Goal: Task Accomplishment & Management: Use online tool/utility

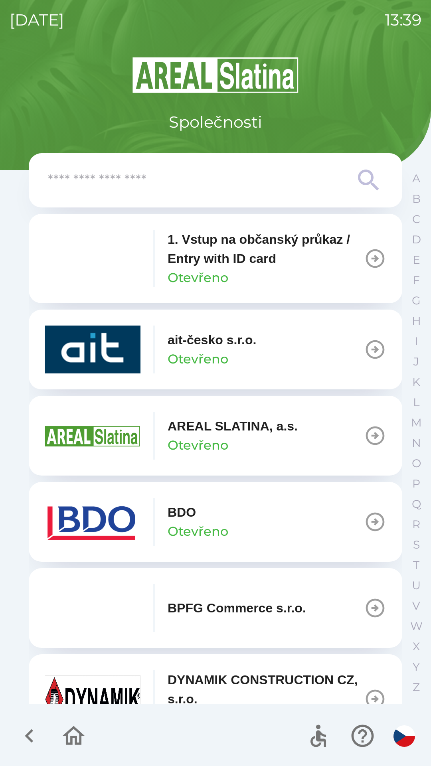
click at [38, 735] on icon "button" at bounding box center [29, 735] width 27 height 27
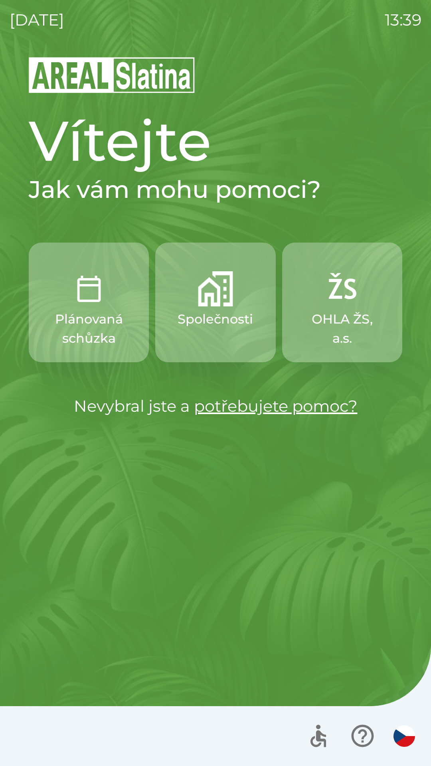
click at [354, 317] on p "OHLA ŽS, a.s." at bounding box center [342, 328] width 82 height 38
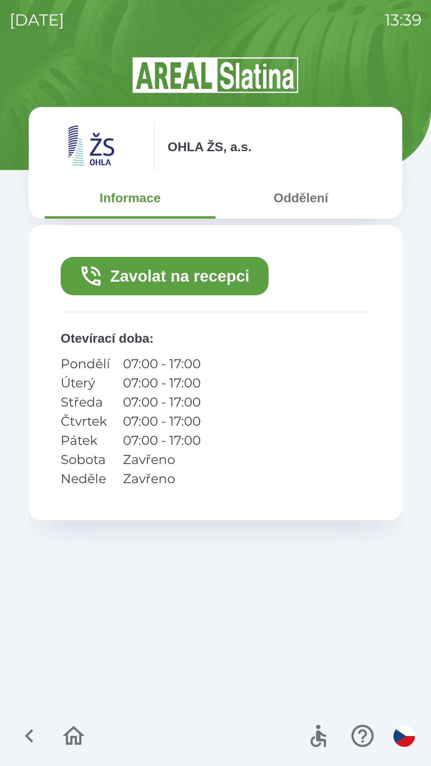
click at [299, 203] on button "Oddělení" at bounding box center [300, 197] width 171 height 29
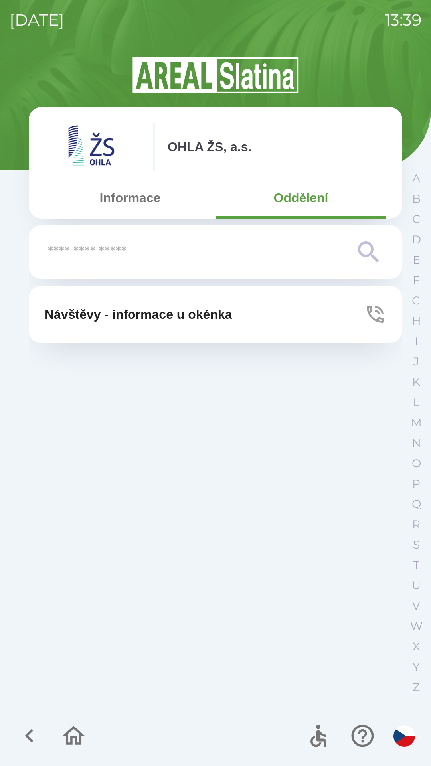
click at [162, 211] on button "Informace" at bounding box center [130, 197] width 171 height 29
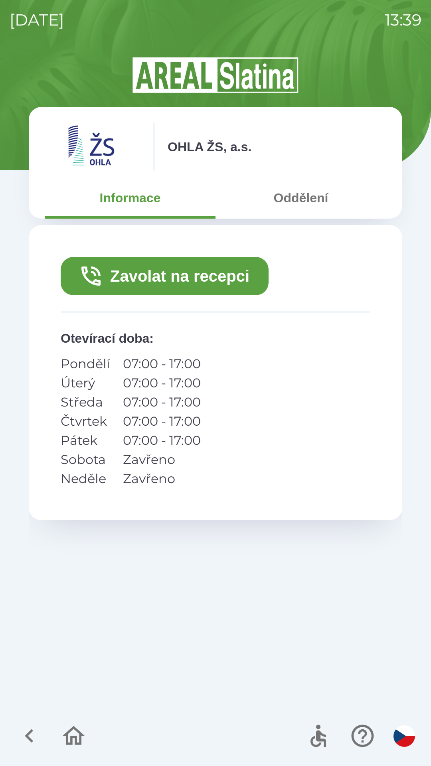
click at [212, 278] on button "Zavolat na recepci" at bounding box center [165, 276] width 208 height 38
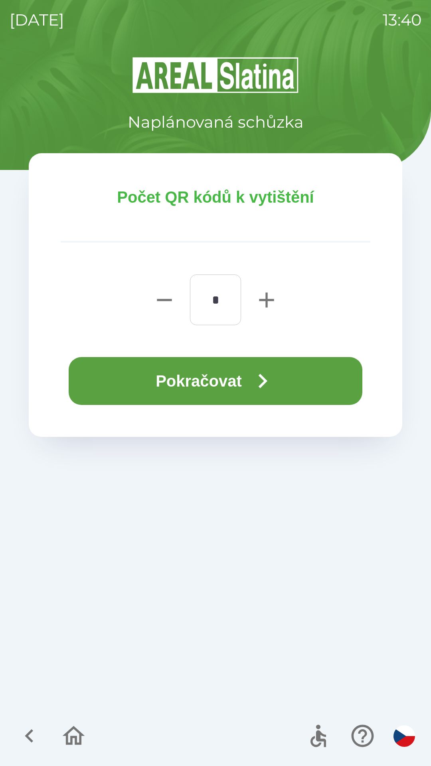
click at [261, 374] on icon "button" at bounding box center [262, 380] width 29 height 29
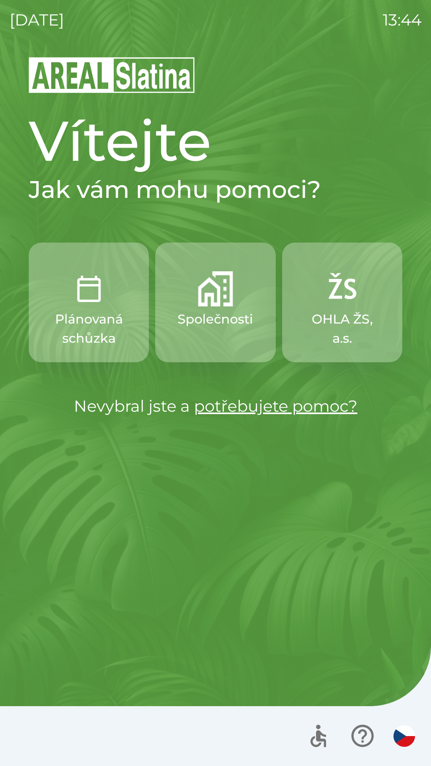
click at [225, 295] on img "button" at bounding box center [215, 288] width 35 height 35
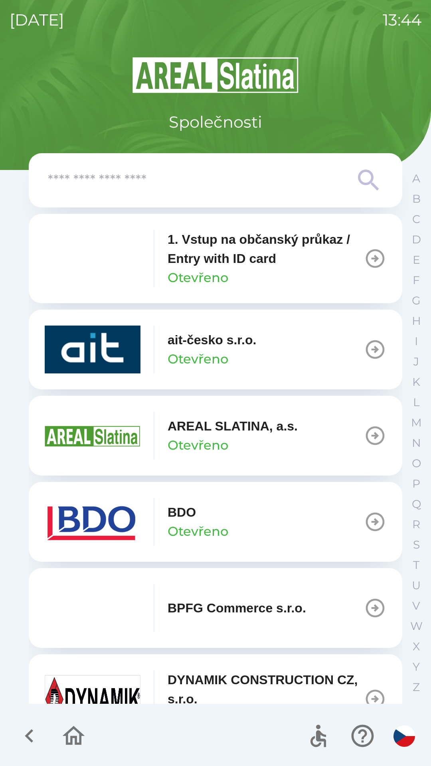
click at [194, 586] on div "BPFG Commerce s.r.o." at bounding box center [175, 608] width 261 height 48
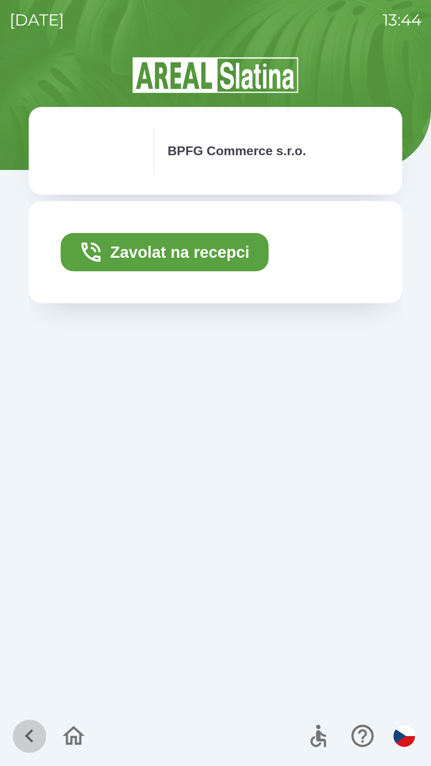
click at [24, 743] on icon "button" at bounding box center [29, 735] width 27 height 27
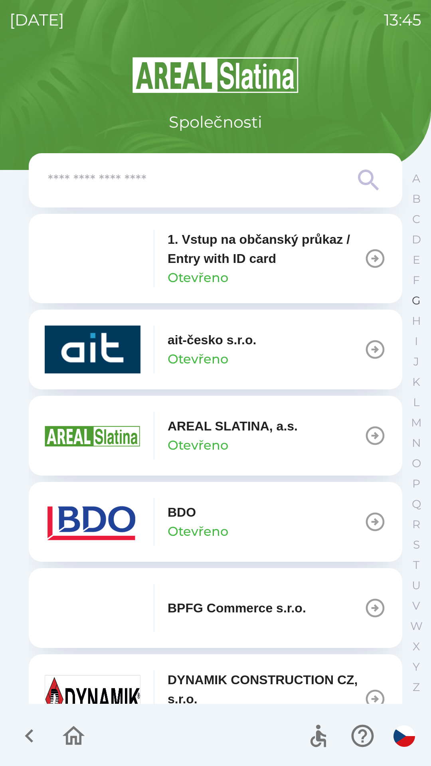
click at [414, 303] on p "G" at bounding box center [416, 300] width 9 height 14
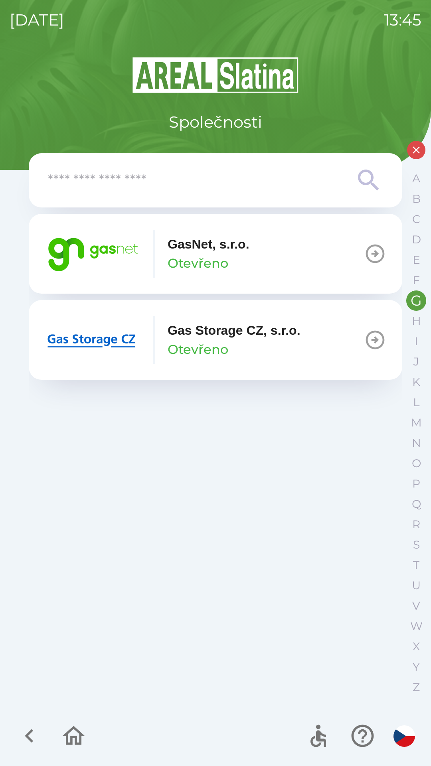
click at [201, 258] on p "Otevřeno" at bounding box center [197, 263] width 61 height 19
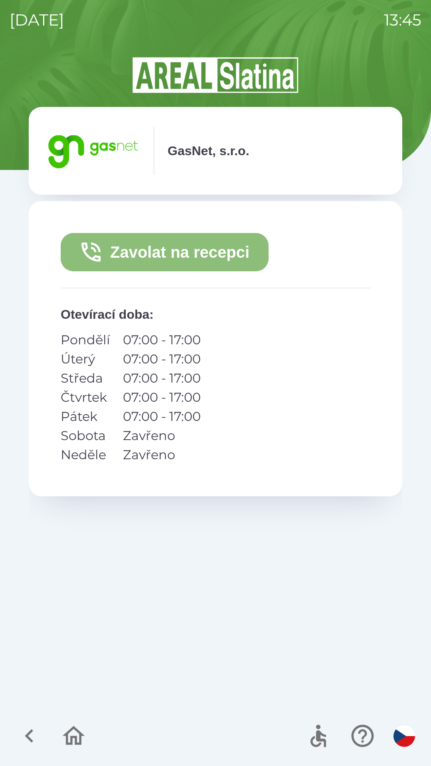
click at [180, 251] on button "Zavolat na recepci" at bounding box center [165, 252] width 208 height 38
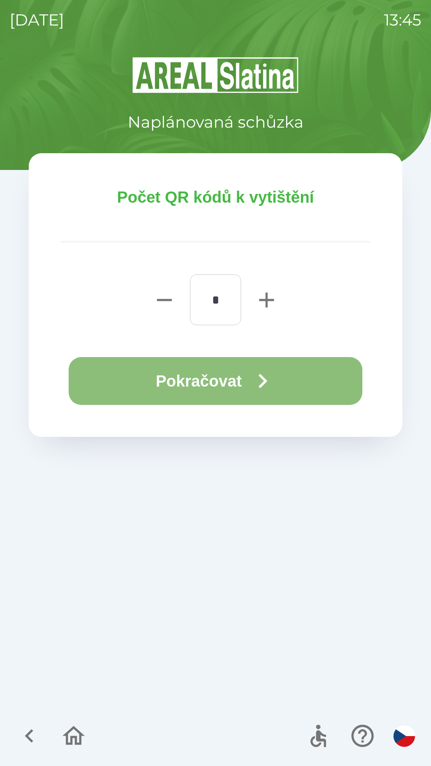
click at [235, 377] on button "Pokračovat" at bounding box center [215, 381] width 293 height 48
